Goal: Navigation & Orientation: Find specific page/section

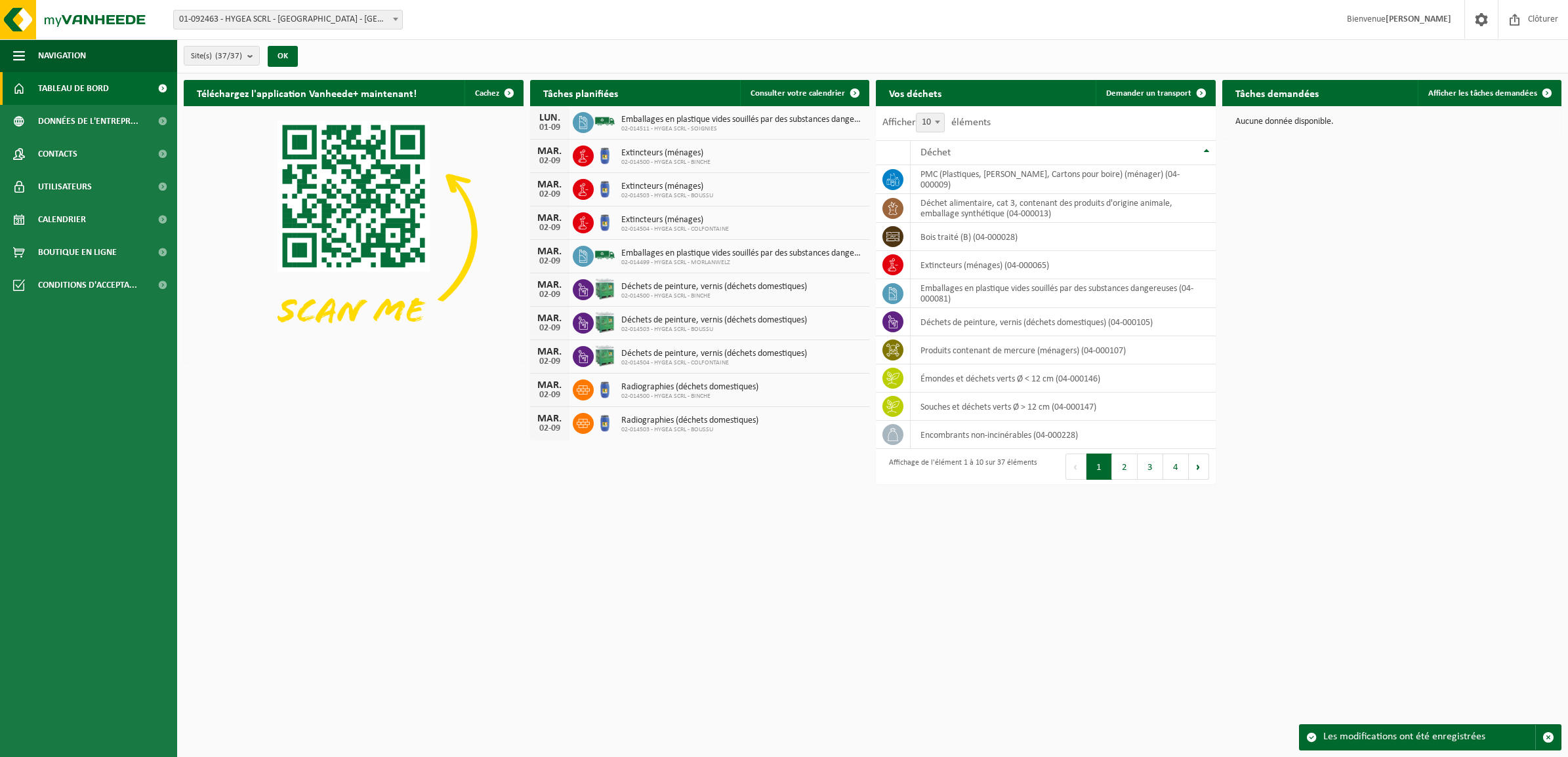
click at [164, 86] on span at bounding box center [162, 88] width 29 height 33
click at [1483, 18] on span at bounding box center [1481, 19] width 20 height 39
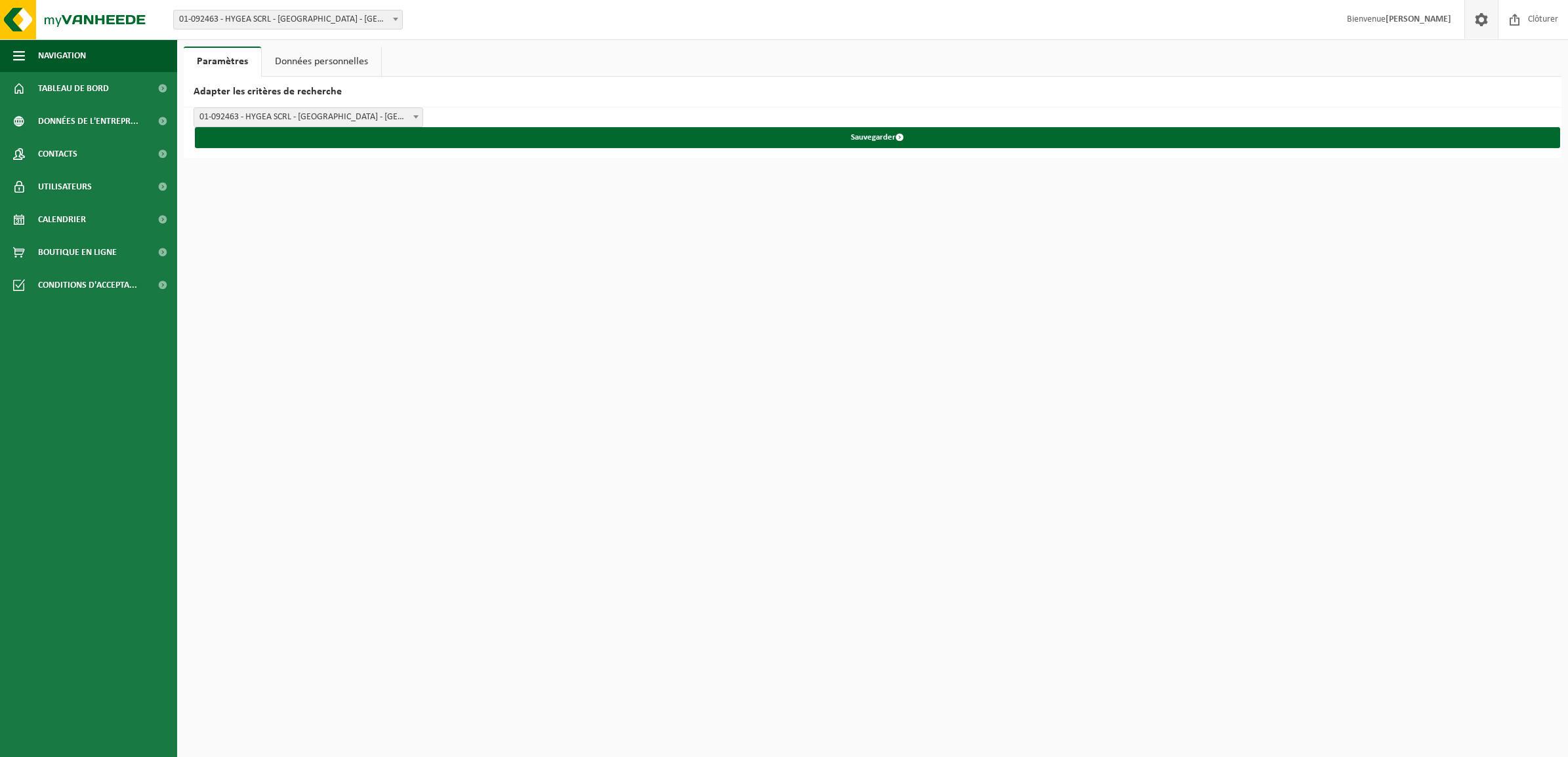
click at [1437, 18] on strong "[PERSON_NAME]" at bounding box center [1418, 19] width 65 height 9
click at [31, 51] on button "Navigation" at bounding box center [88, 56] width 177 height 33
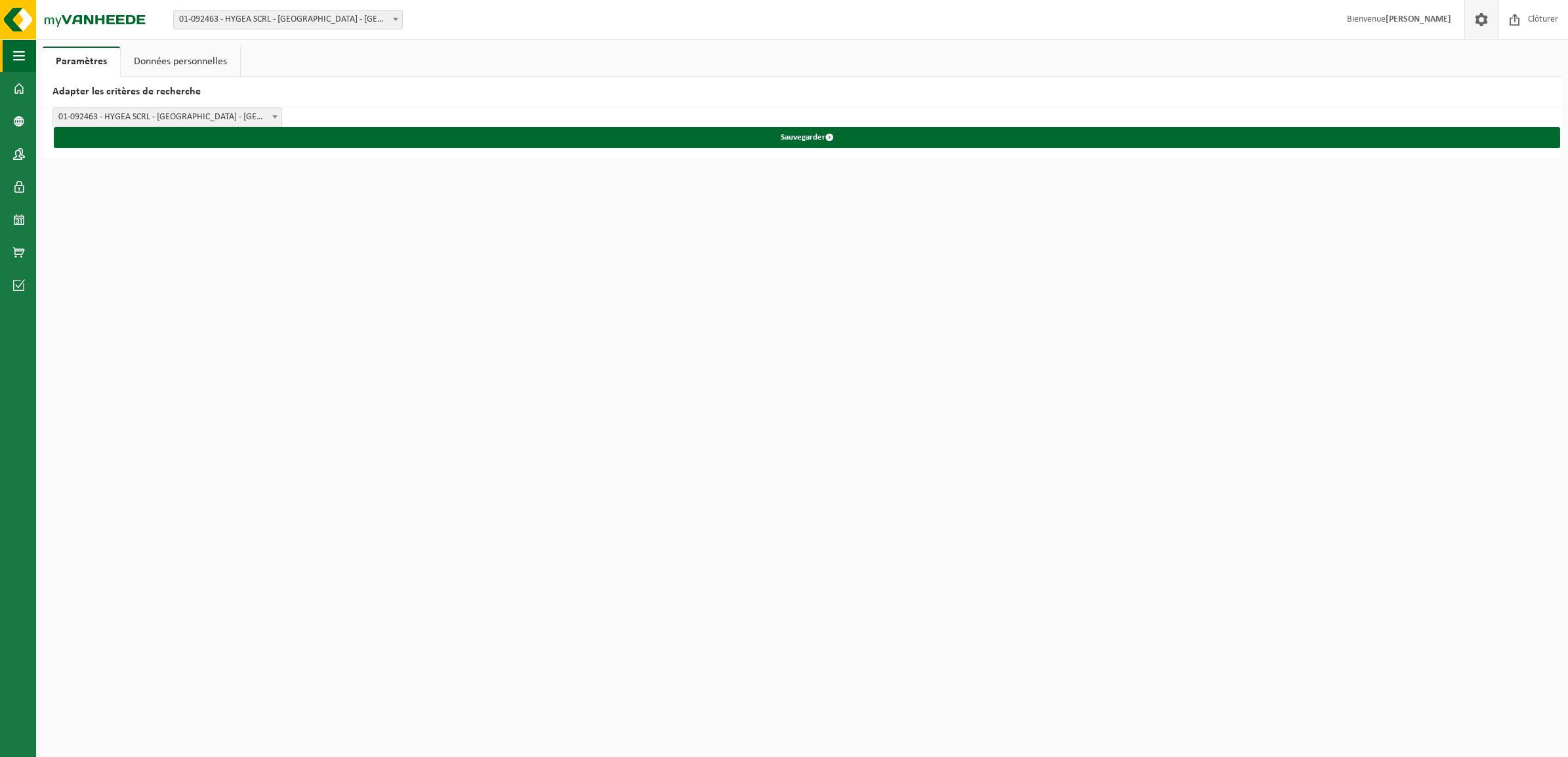
click at [22, 51] on span "button" at bounding box center [19, 56] width 11 height 33
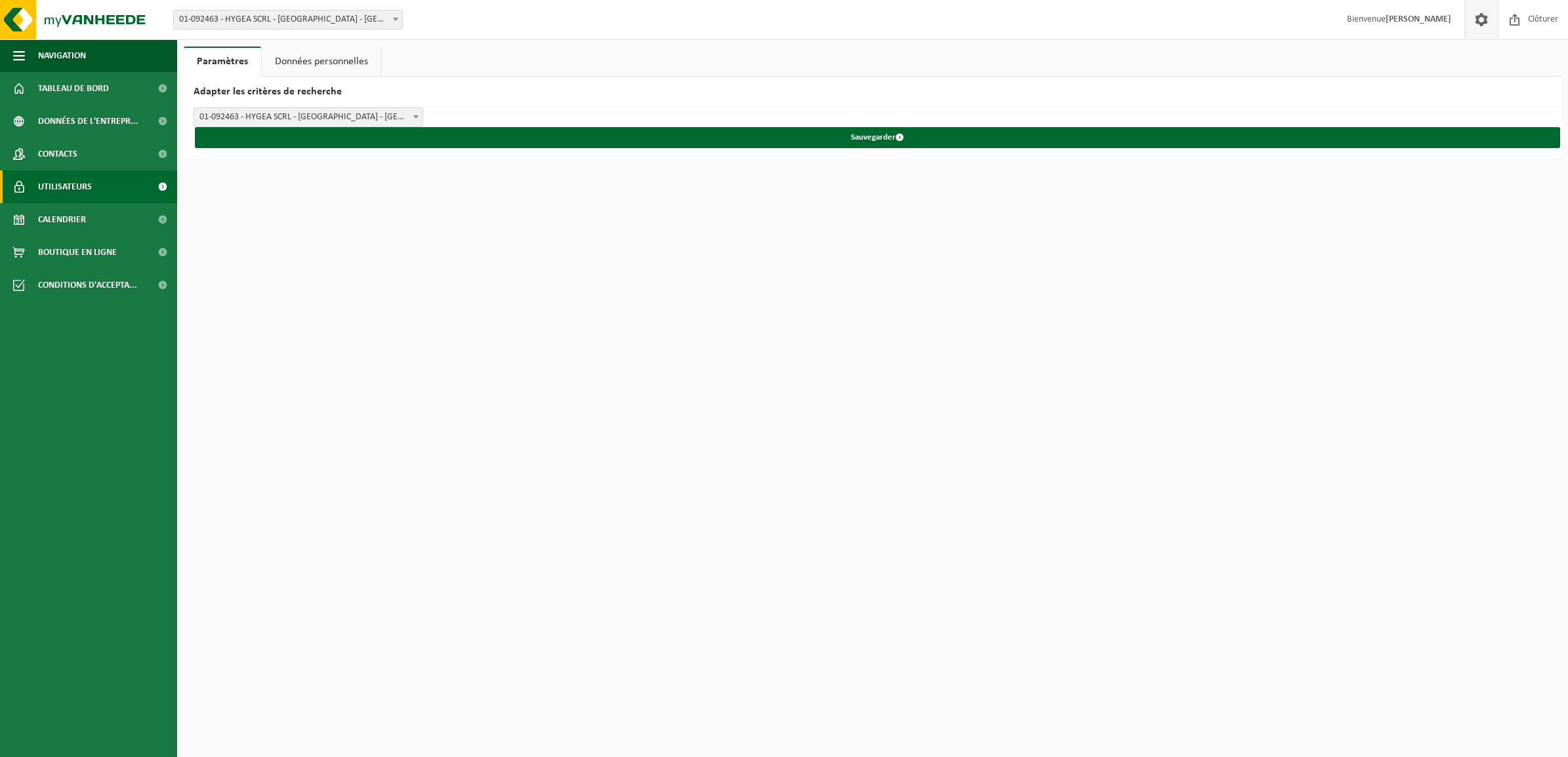
click at [163, 182] on span at bounding box center [162, 186] width 29 height 33
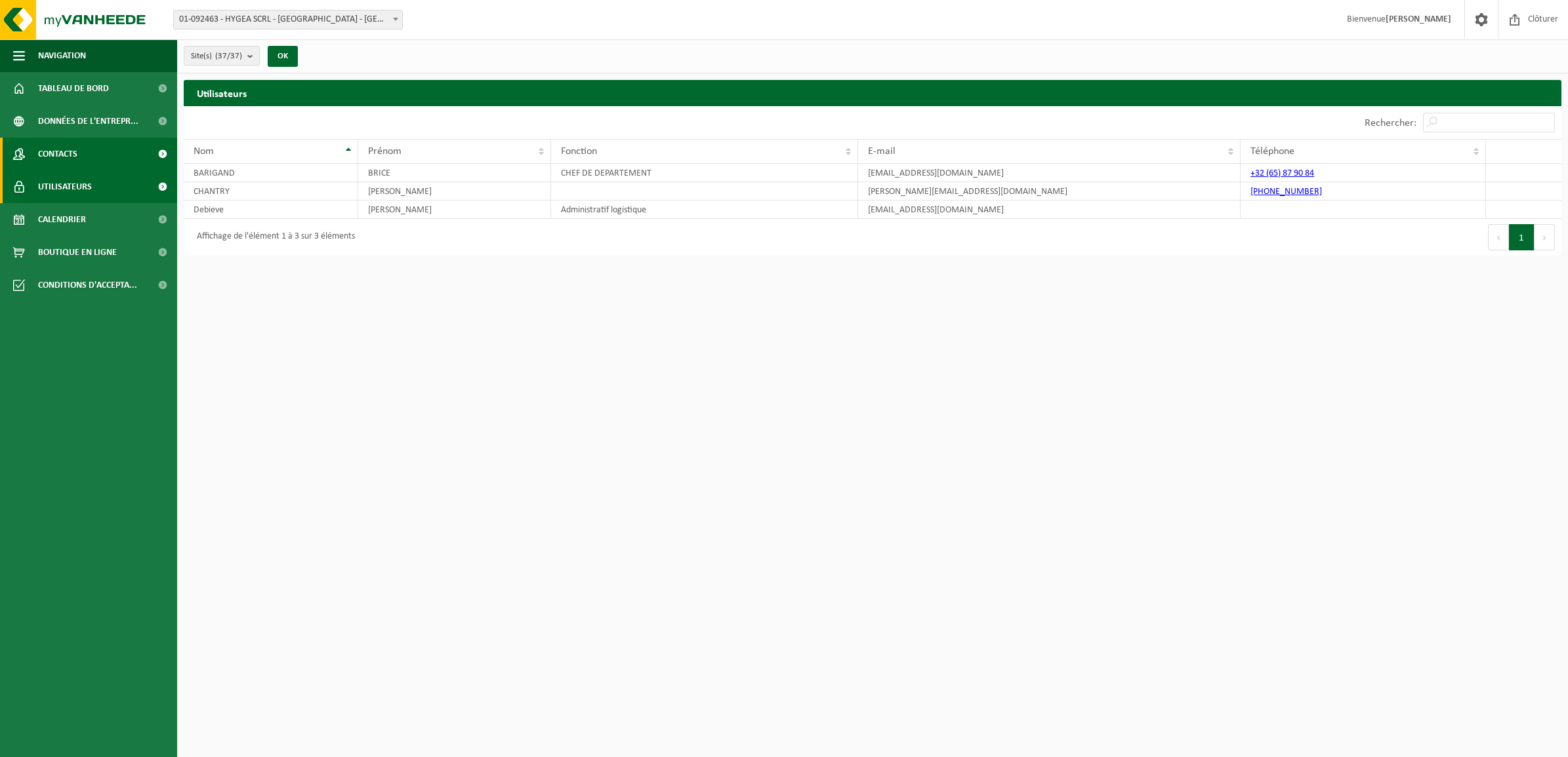
click at [158, 142] on span at bounding box center [162, 154] width 29 height 33
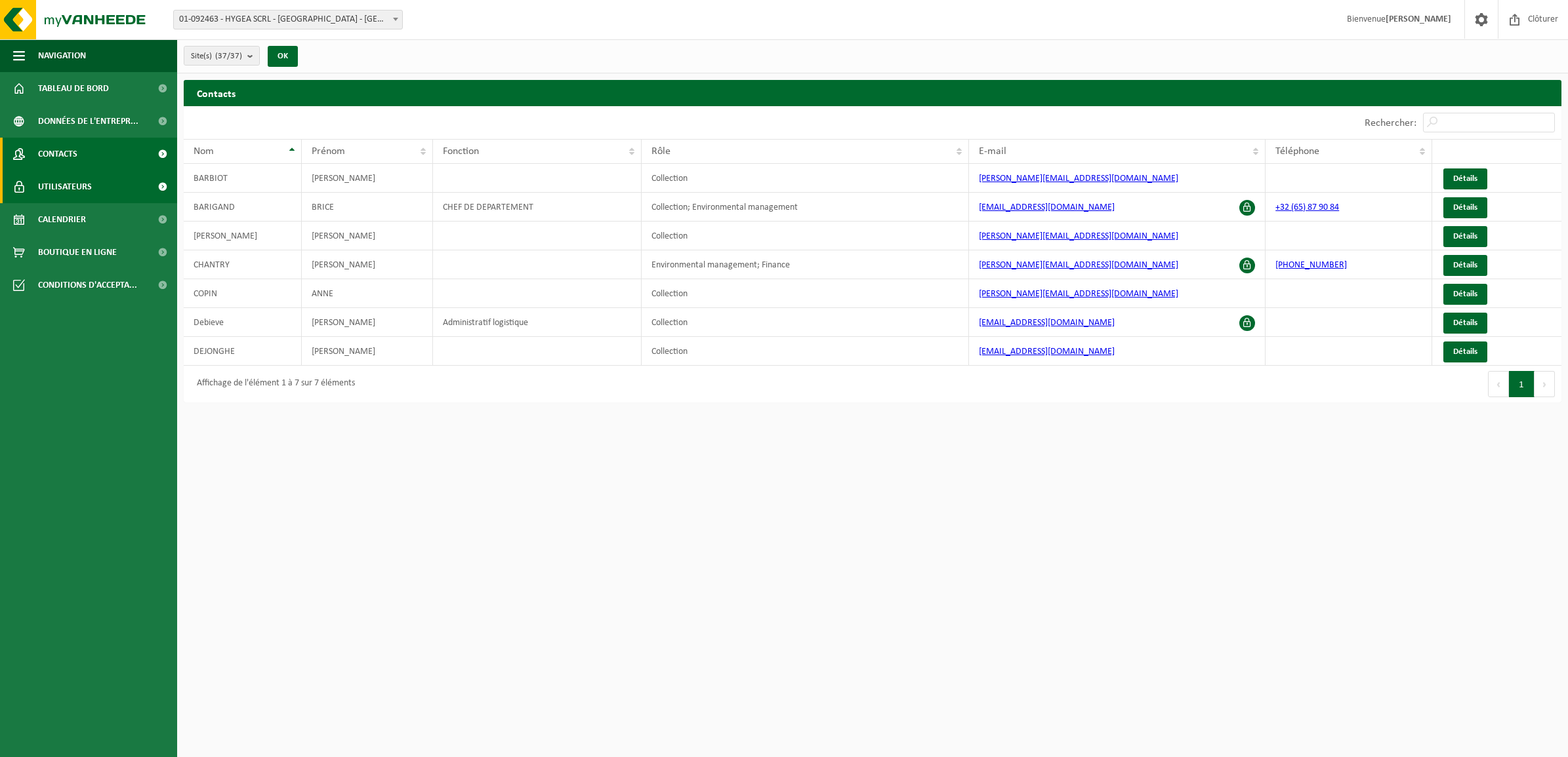
click at [152, 179] on span at bounding box center [162, 186] width 29 height 33
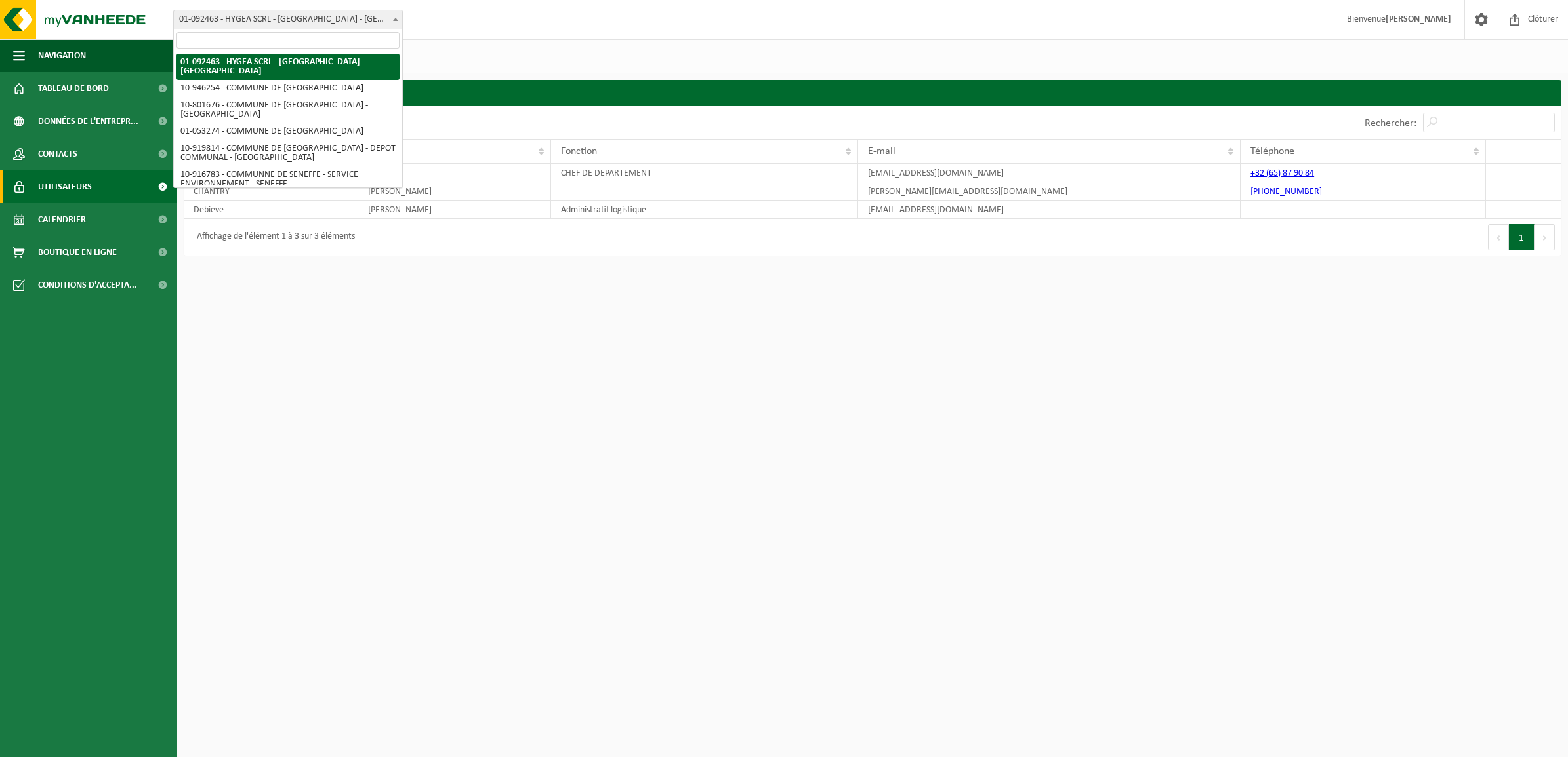
click at [375, 15] on span "01-092463 - HYGEA SCRL - [GEOGRAPHIC_DATA] - [GEOGRAPHIC_DATA]" at bounding box center [288, 19] width 228 height 18
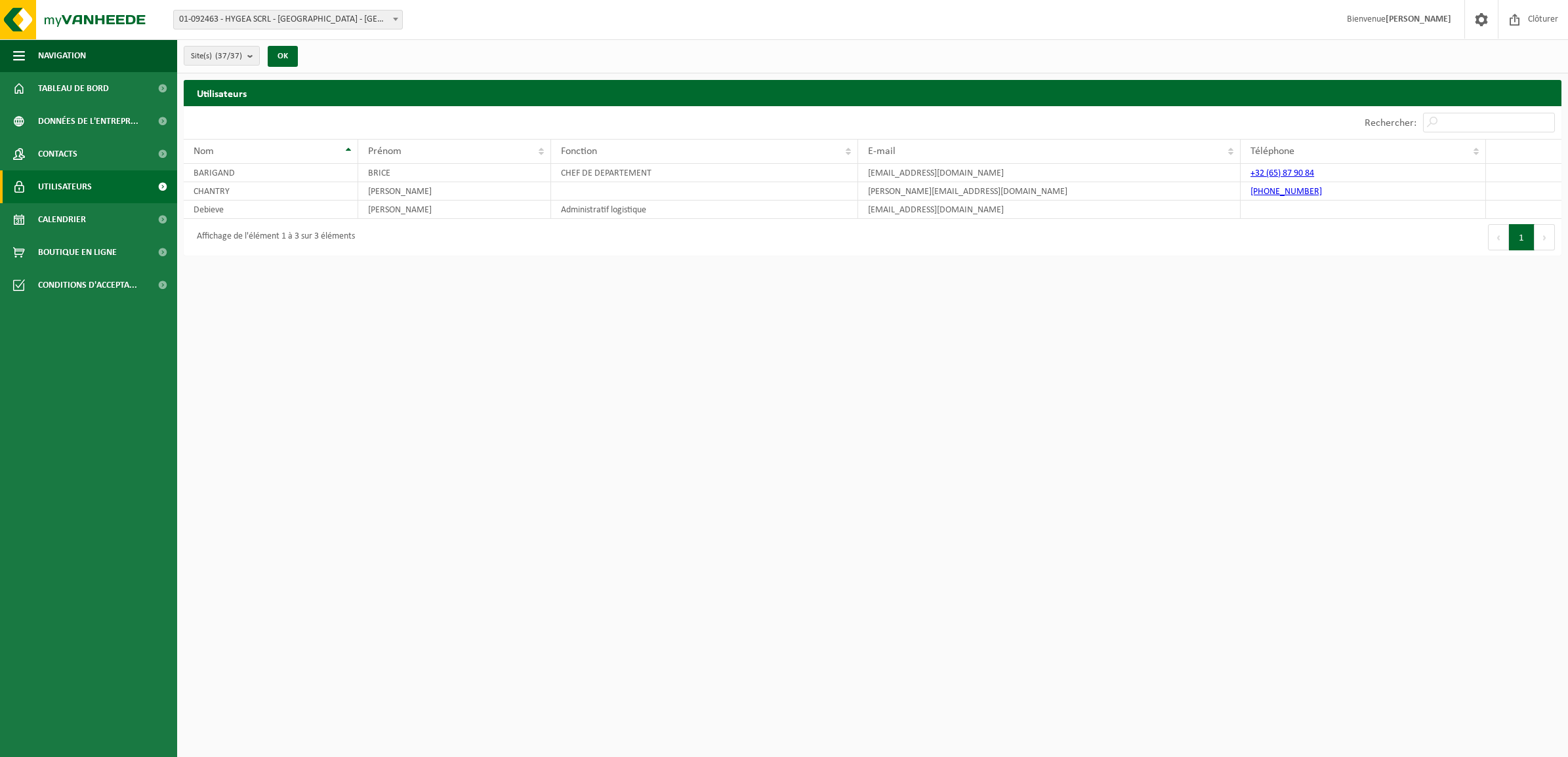
click at [375, 15] on span "01-092463 - HYGEA SCRL - [GEOGRAPHIC_DATA] - [GEOGRAPHIC_DATA]" at bounding box center [288, 19] width 228 height 18
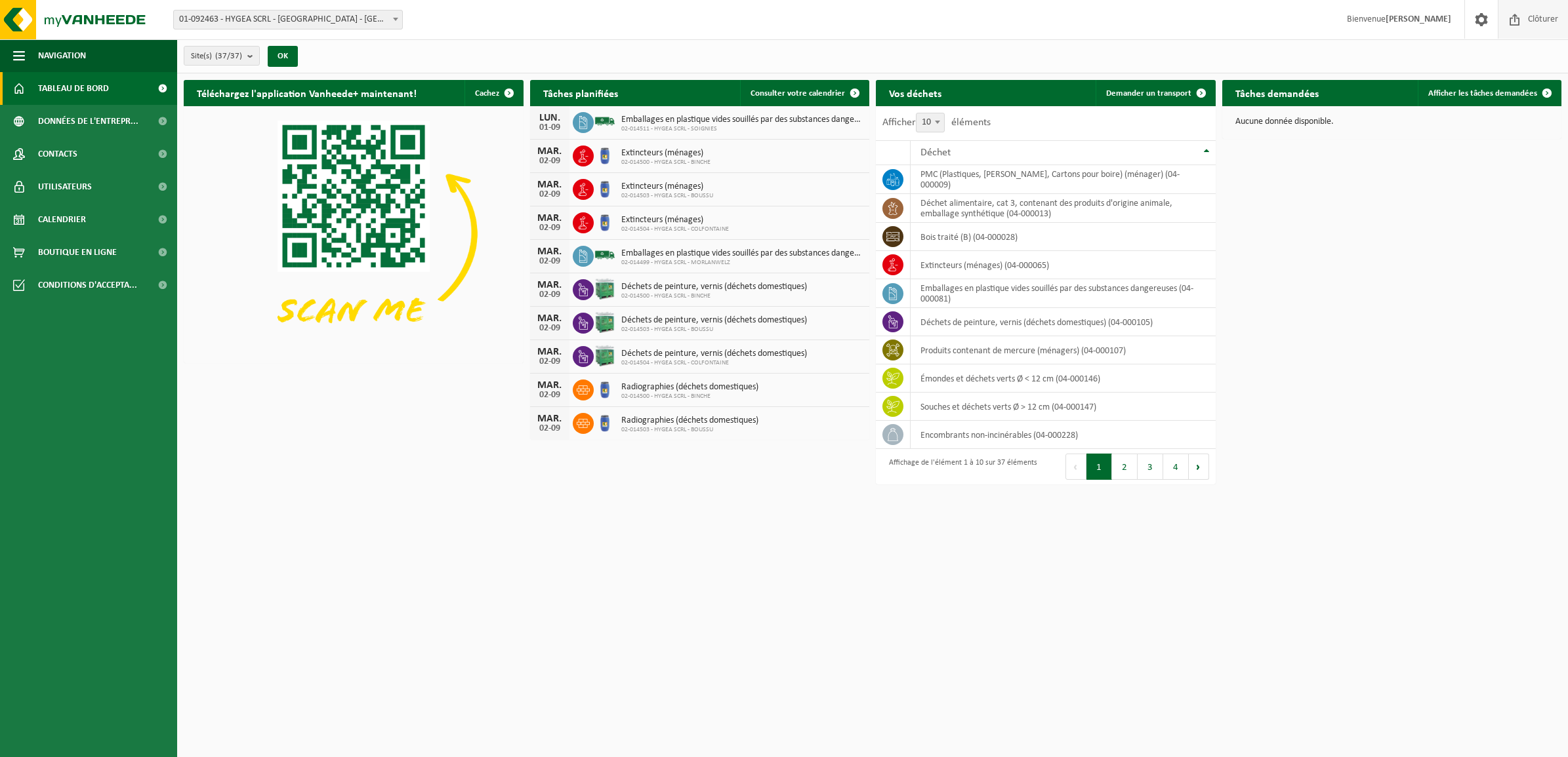
click at [1527, 18] on span "Clôturer" at bounding box center [1543, 19] width 37 height 39
